Goal: Information Seeking & Learning: Find specific page/section

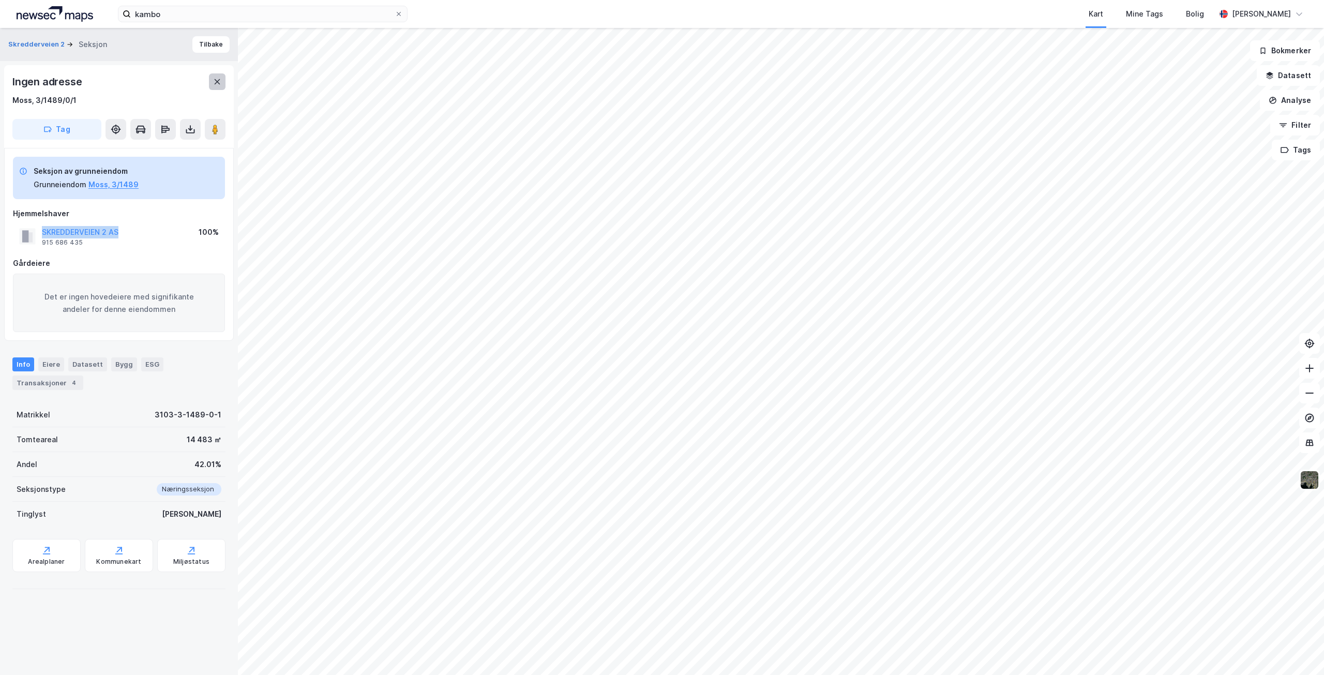
click at [216, 81] on icon at bounding box center [217, 82] width 8 height 8
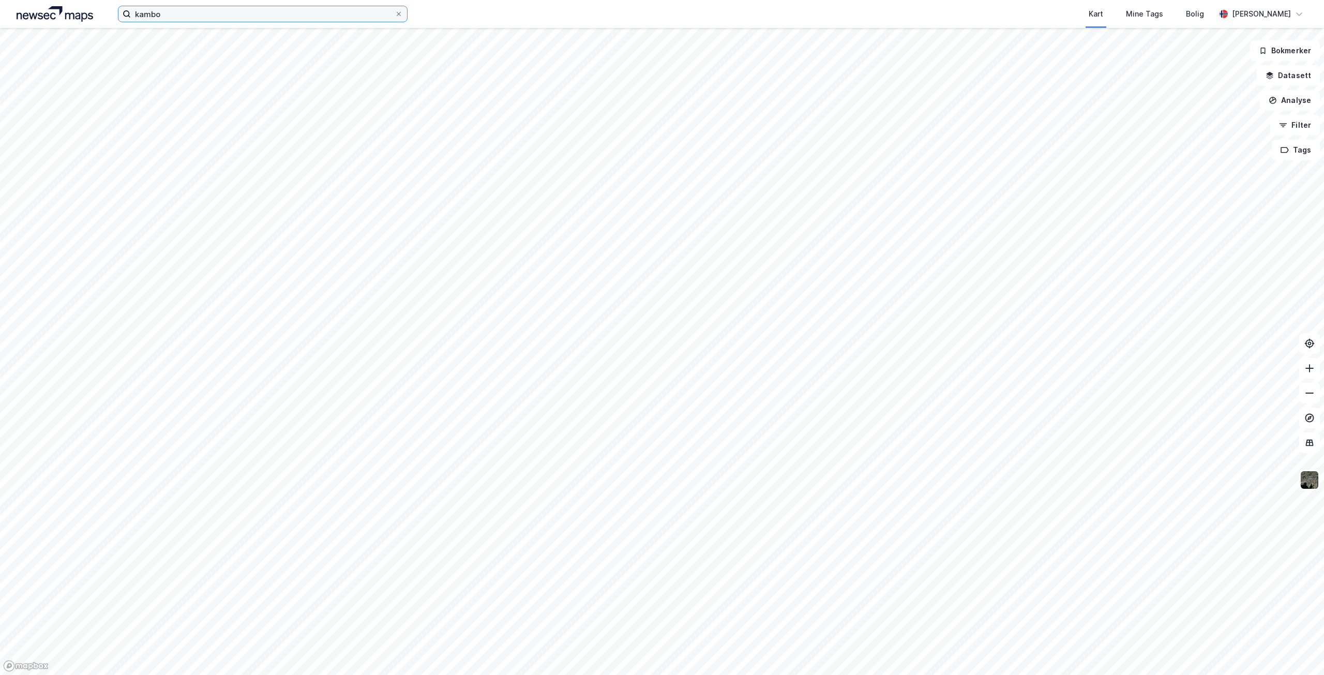
click at [189, 13] on input "kambo" at bounding box center [263, 14] width 264 height 16
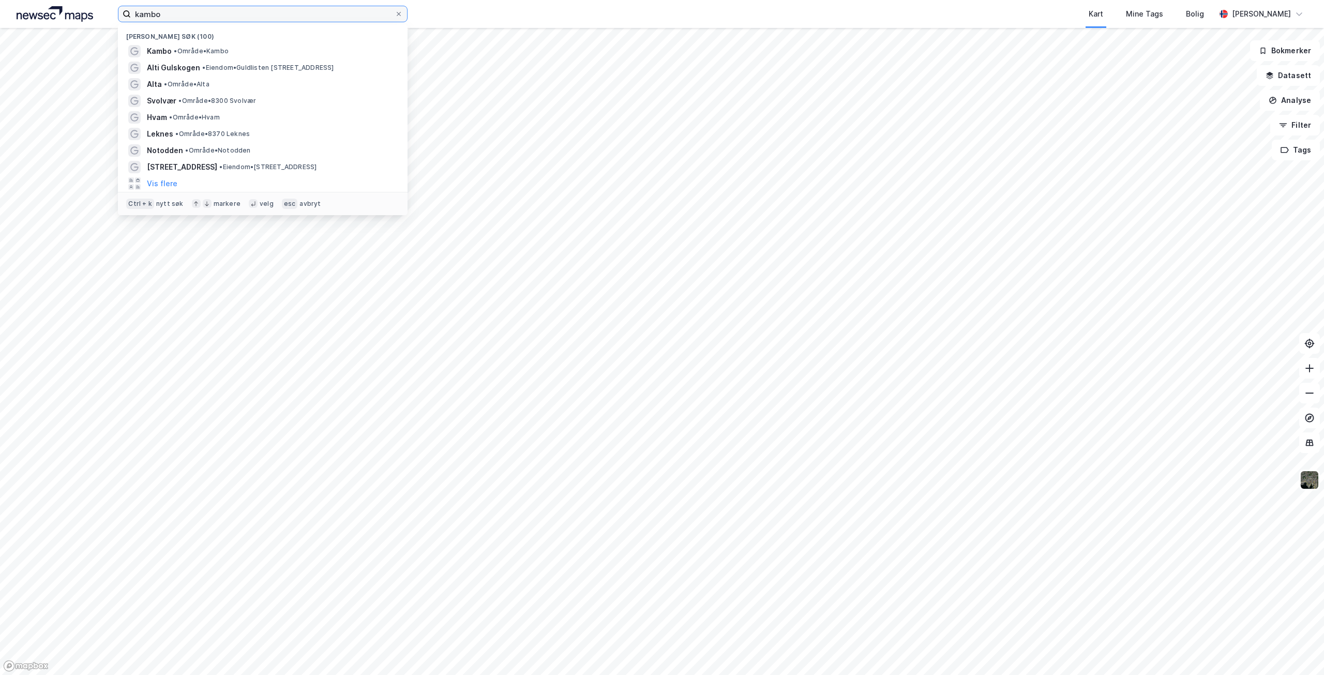
click at [189, 13] on input "kambo" at bounding box center [263, 14] width 264 height 16
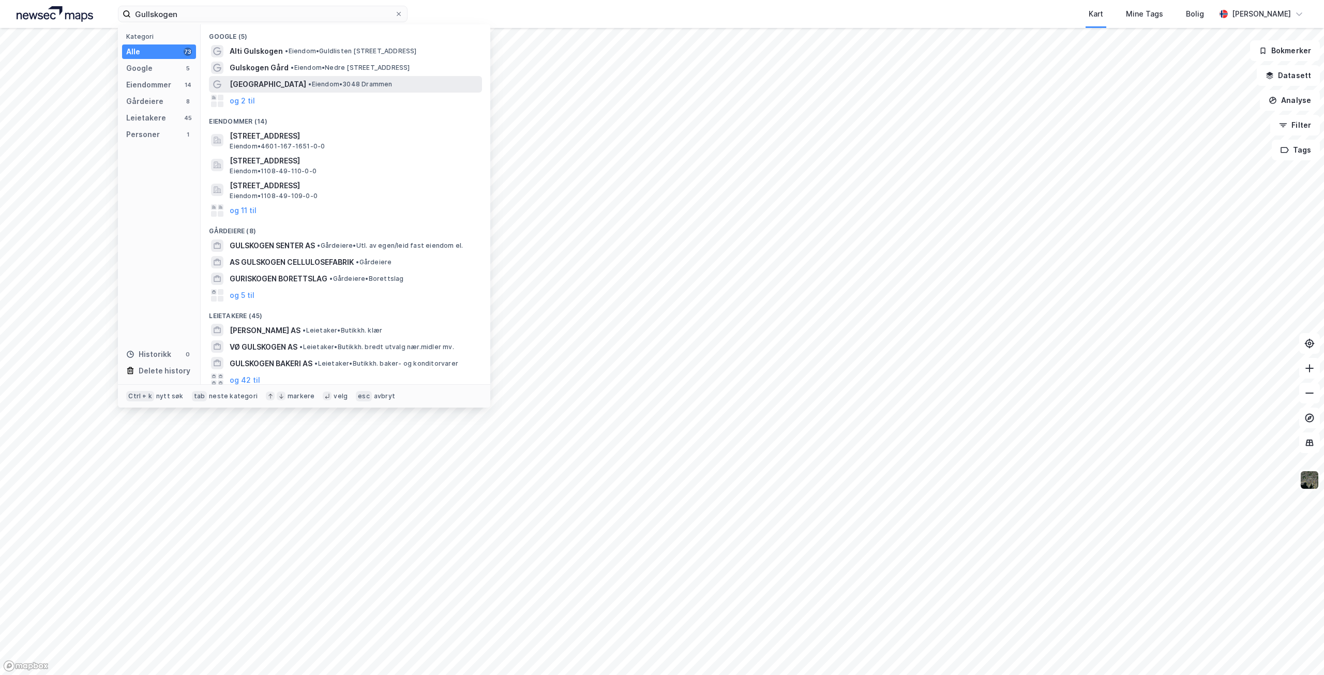
click at [262, 82] on span "[GEOGRAPHIC_DATA]" at bounding box center [268, 84] width 77 height 12
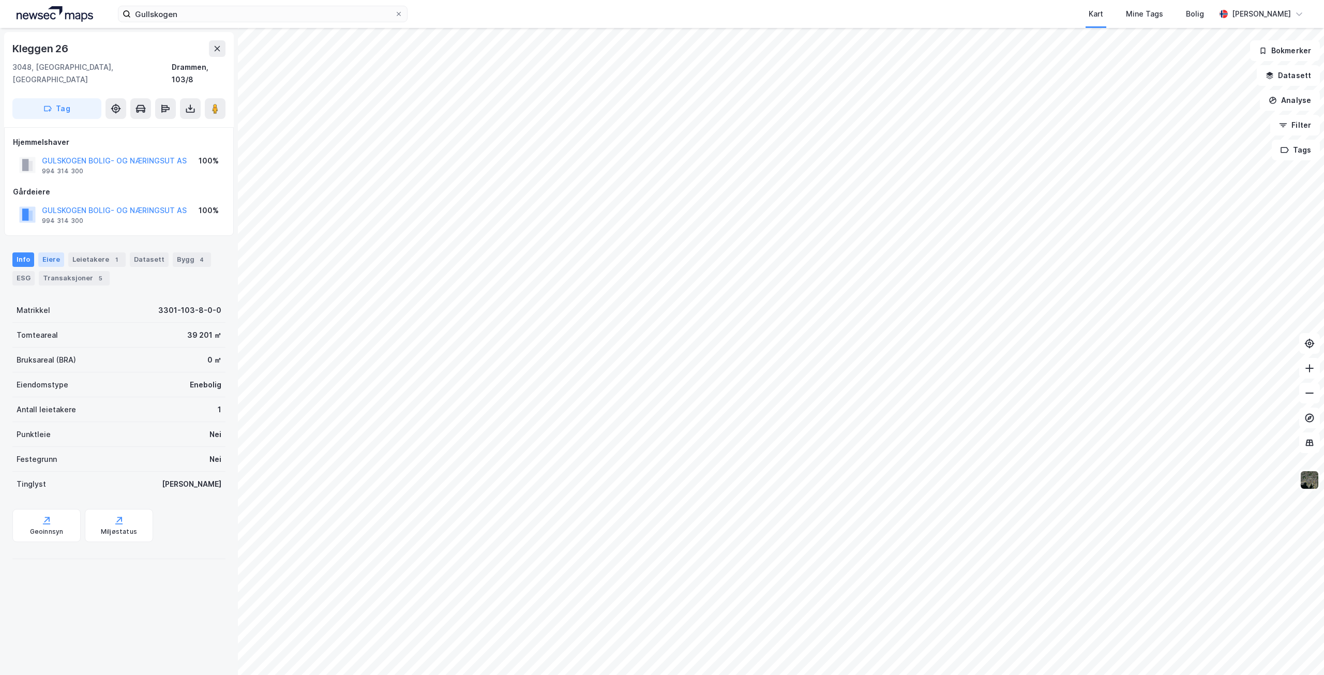
click at [49, 252] on div "Eiere" at bounding box center [51, 259] width 26 height 14
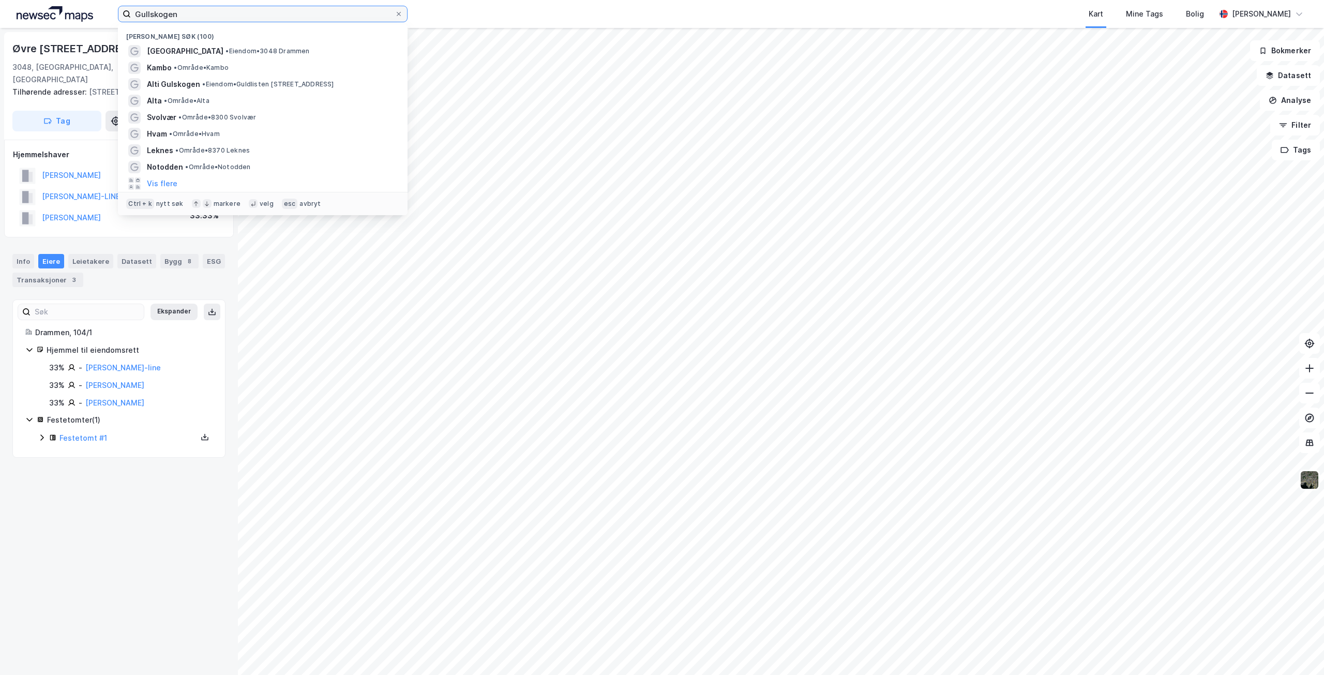
click at [280, 16] on input "Gullskogen" at bounding box center [263, 14] width 264 height 16
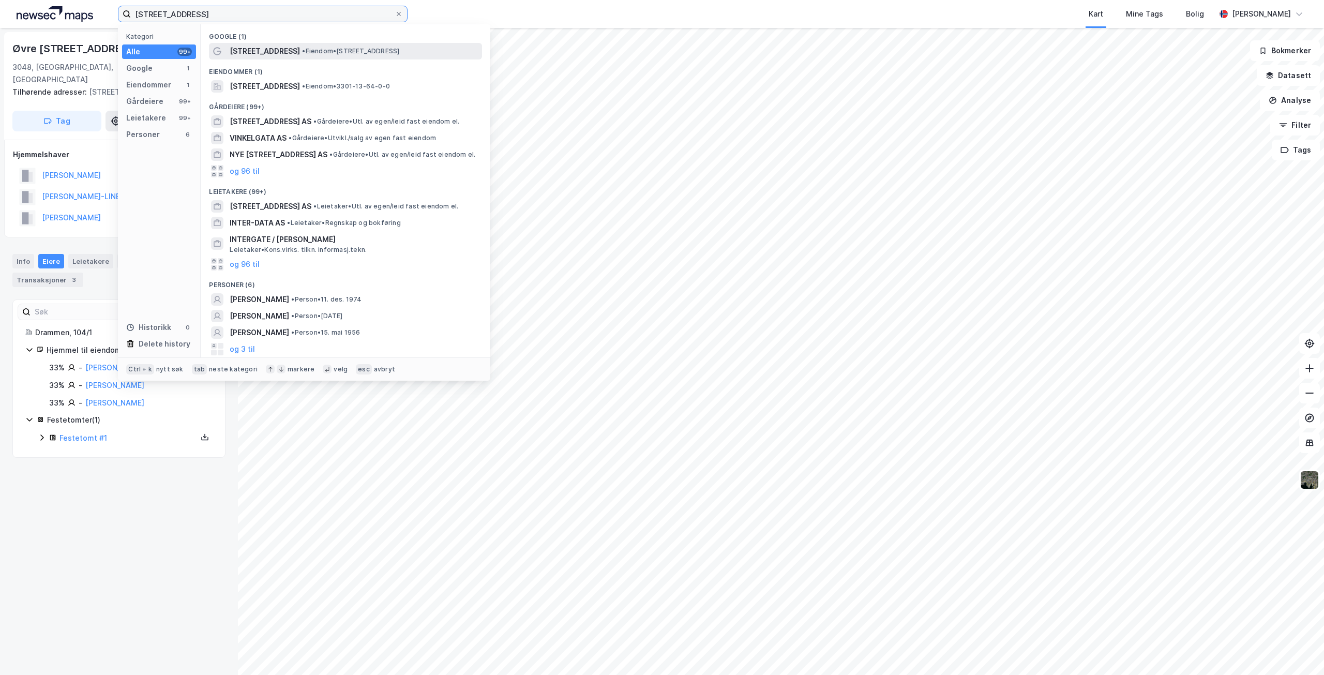
type input "[STREET_ADDRESS]"
click at [266, 51] on span "[STREET_ADDRESS]" at bounding box center [265, 51] width 70 height 12
